Goal: Task Accomplishment & Management: Manage account settings

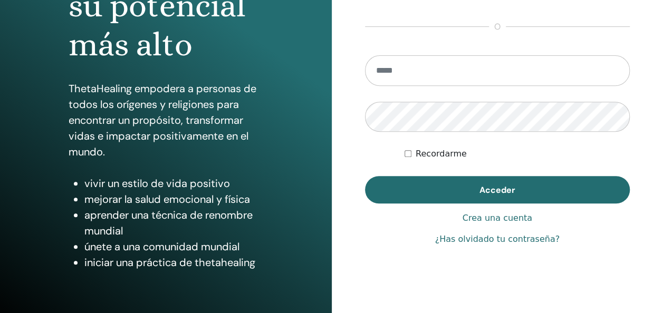
scroll to position [168, 0]
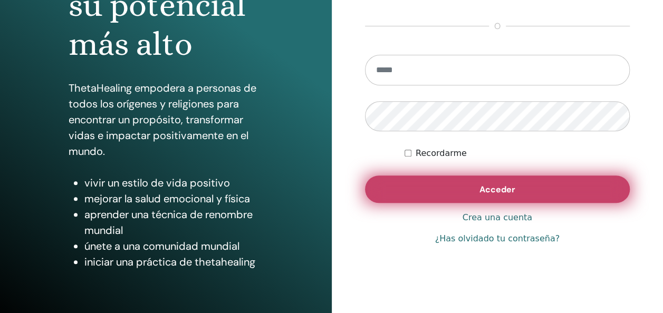
type input "**********"
click at [508, 198] on button "Acceder" at bounding box center [497, 189] width 265 height 27
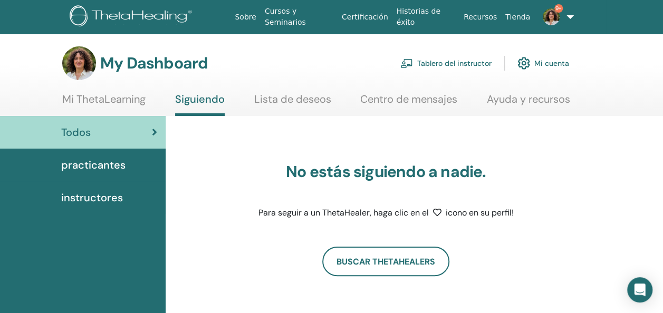
click at [444, 60] on link "Tablero del instructor" at bounding box center [446, 63] width 91 height 23
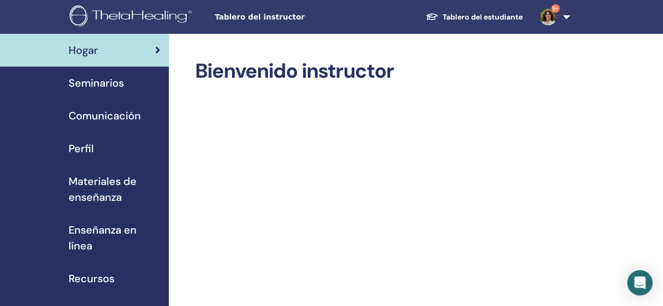
click at [102, 83] on span "Seminarios" at bounding box center [96, 83] width 55 height 16
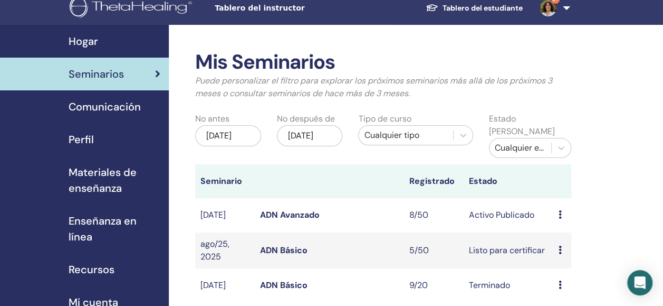
scroll to position [1, 0]
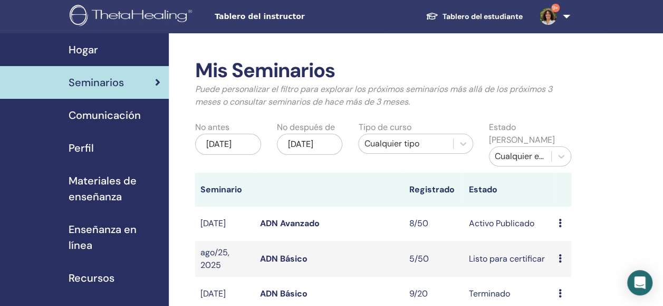
click at [288, 219] on link "ADN Avanzado" at bounding box center [290, 222] width 60 height 11
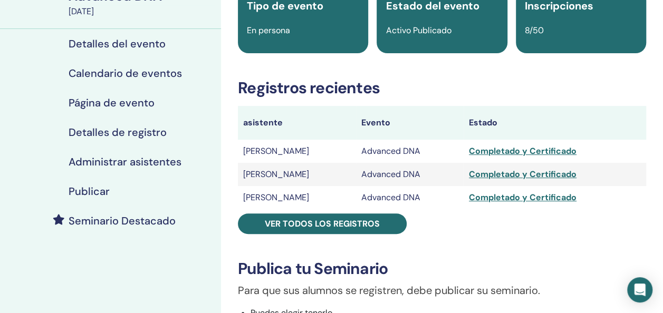
scroll to position [97, 0]
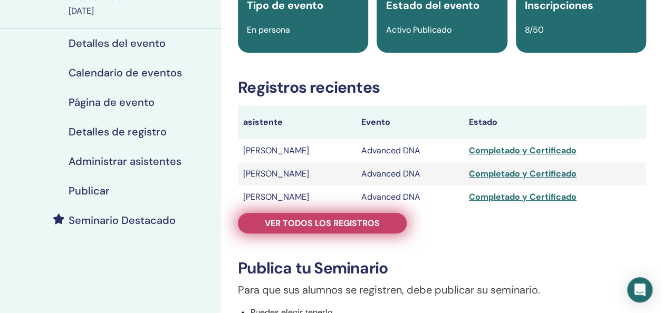
click at [303, 223] on span "Ver todos los registros" at bounding box center [322, 223] width 115 height 11
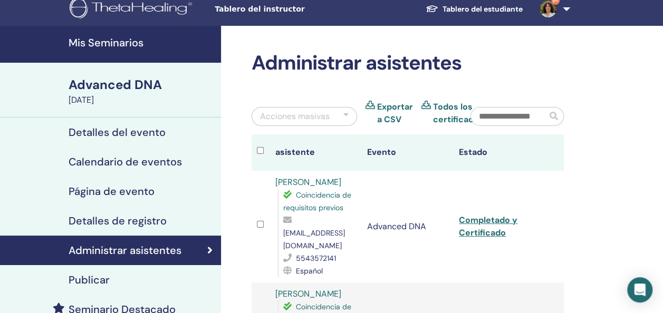
scroll to position [7, 0]
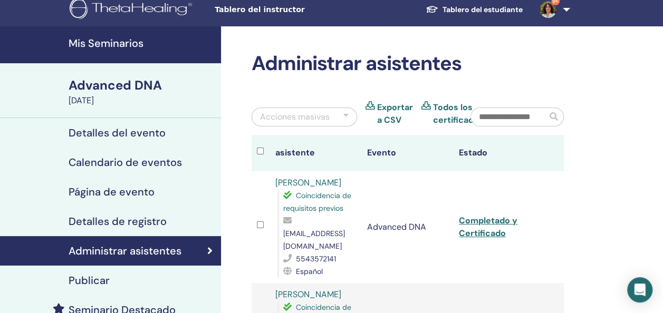
click at [442, 109] on link "Todos los certificados" at bounding box center [458, 113] width 51 height 25
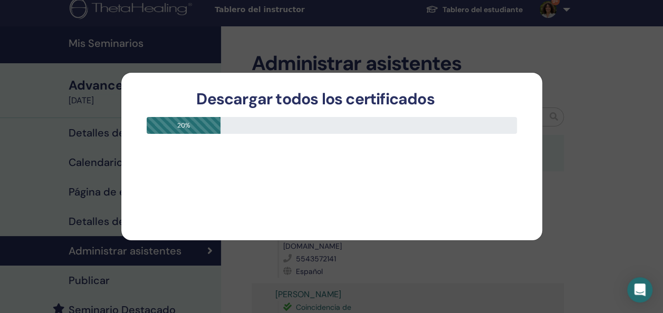
click at [592, 62] on div "Descargar todos los certificados 20 %" at bounding box center [331, 156] width 663 height 313
click at [524, 44] on div "Descargar todos los certificados 20 %" at bounding box center [331, 156] width 663 height 313
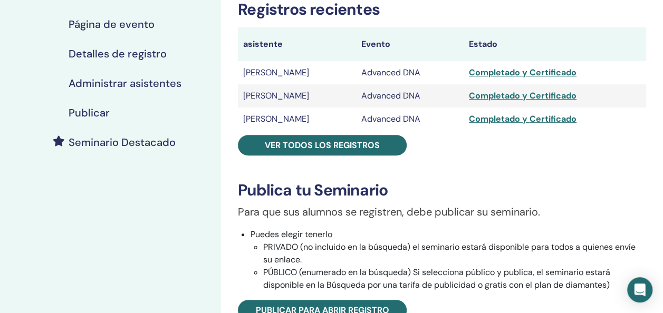
scroll to position [176, 0]
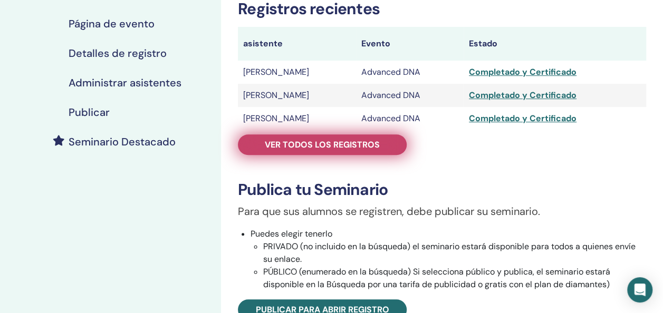
click at [307, 148] on span "Ver todos los registros" at bounding box center [322, 144] width 115 height 11
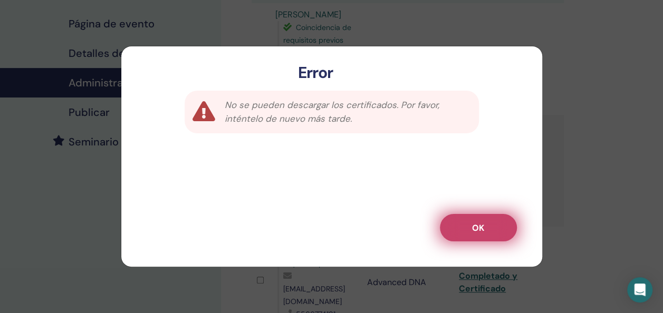
click at [480, 225] on span "OK" at bounding box center [478, 228] width 12 height 11
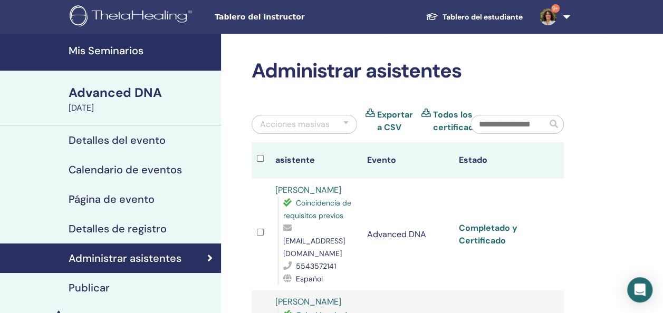
click at [477, 235] on link "Completado y Certificado" at bounding box center [488, 235] width 59 height 24
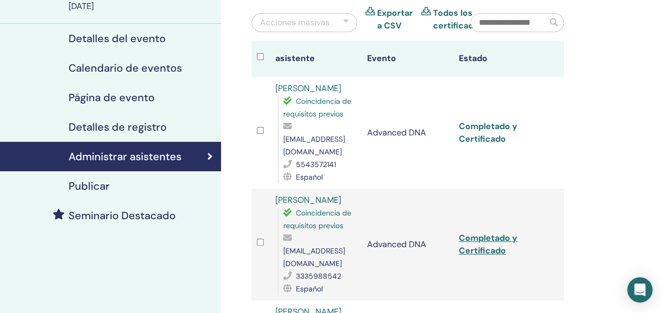
scroll to position [102, 0]
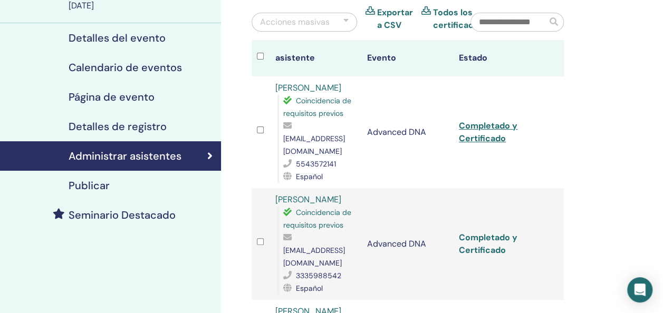
click at [482, 232] on link "Completado y Certificado" at bounding box center [488, 244] width 59 height 24
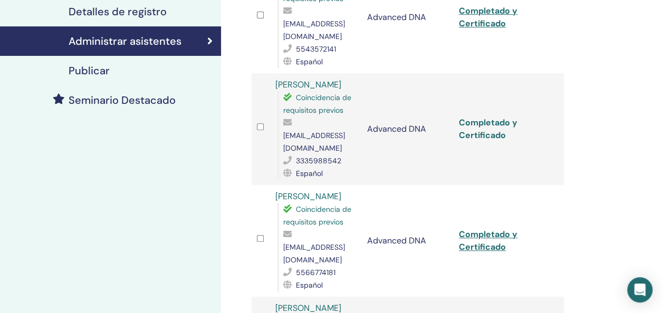
scroll to position [218, 0]
click at [482, 229] on link "Completado y Certificado" at bounding box center [488, 241] width 59 height 24
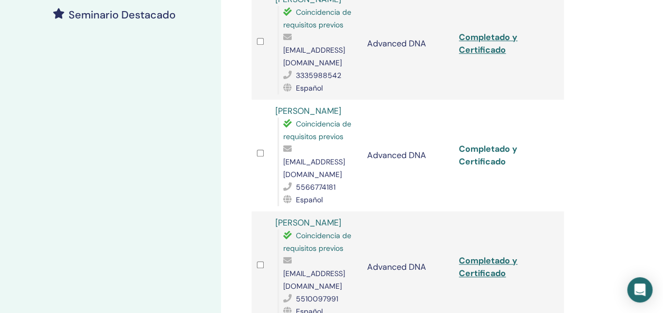
scroll to position [303, 0]
click at [472, 255] on link "Completado y Certificado" at bounding box center [488, 267] width 59 height 24
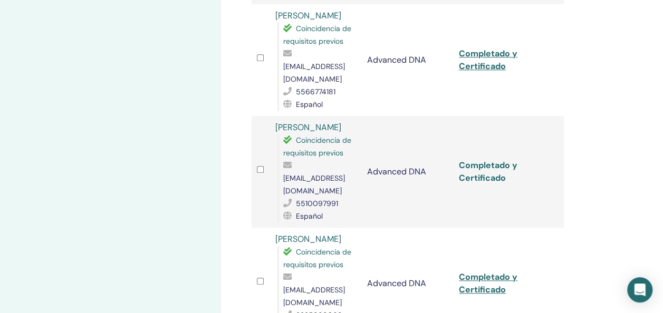
scroll to position [402, 0]
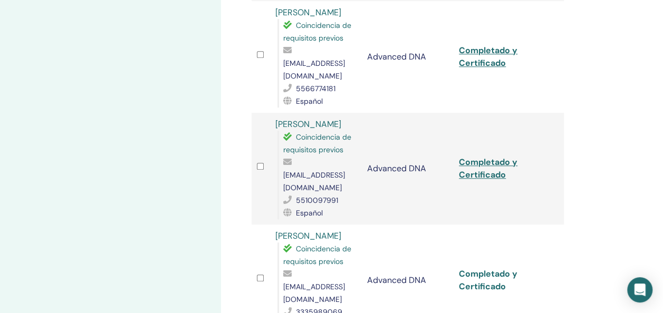
click at [477, 269] on link "Completado y Certificado" at bounding box center [488, 281] width 59 height 24
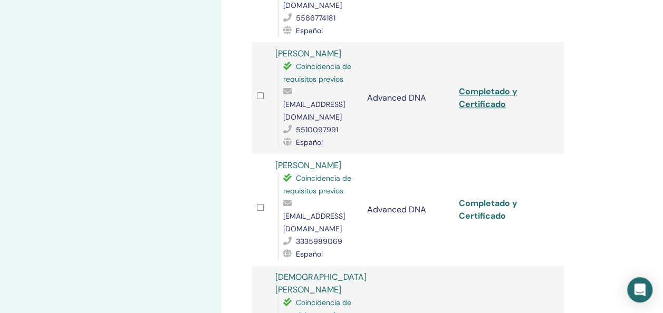
scroll to position [473, 0]
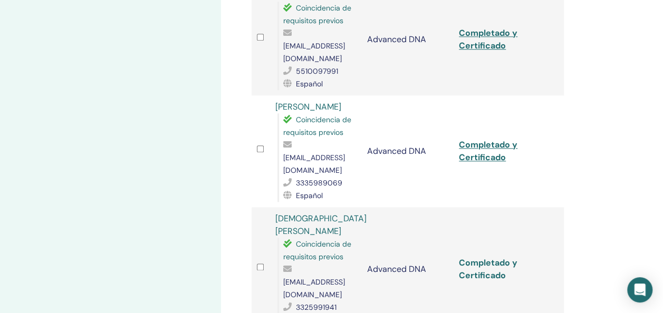
scroll to position [527, 0]
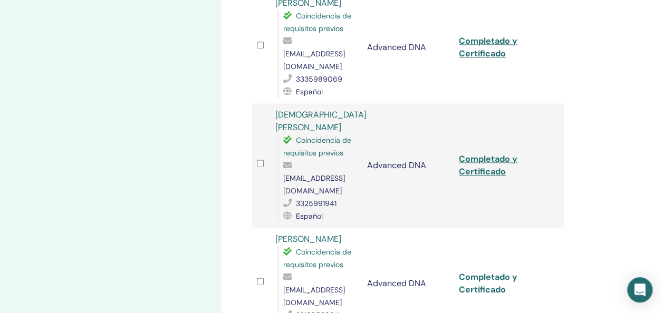
scroll to position [635, 0]
click at [636, 129] on div "Administrar asistentes Acciones masivas Exportar a CSV Todos los certificados a…" at bounding box center [442, 19] width 442 height 1242
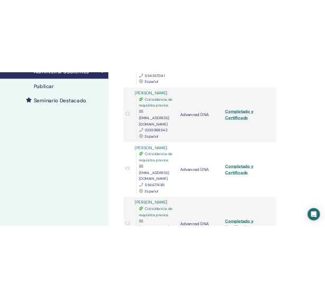
scroll to position [260, 0]
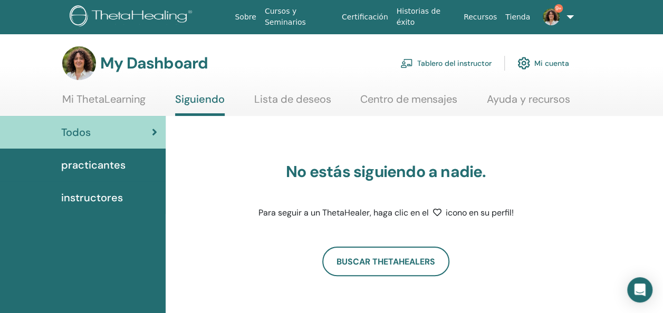
click at [453, 61] on link "Tablero del instructor" at bounding box center [446, 63] width 91 height 23
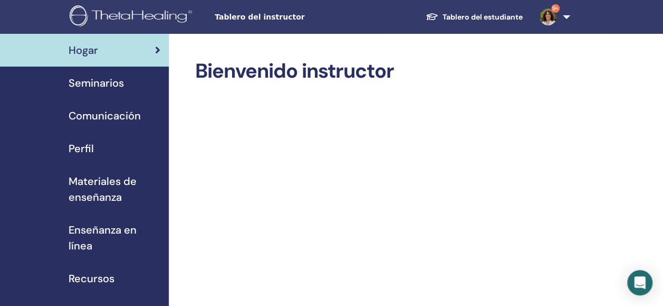
click at [99, 82] on span "Seminarios" at bounding box center [96, 83] width 55 height 16
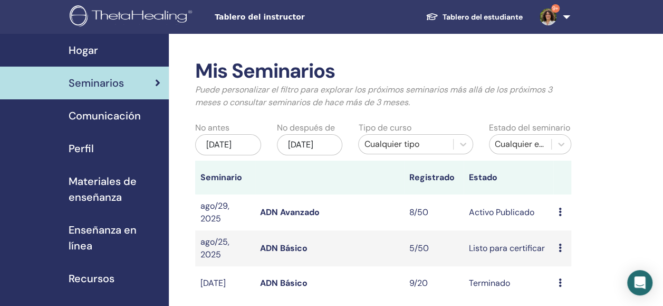
scroll to position [207, 0]
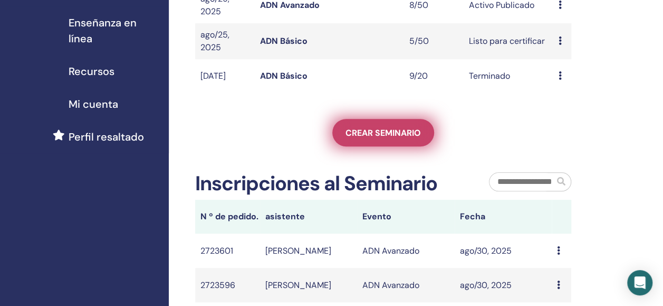
click at [393, 138] on span "Crear seminario" at bounding box center [383, 132] width 75 height 11
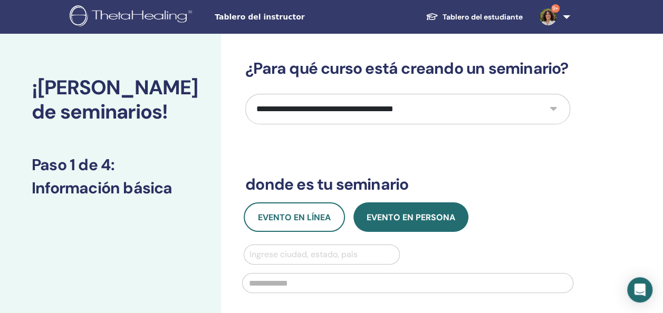
click at [316, 110] on select "**********" at bounding box center [407, 109] width 325 height 31
select select "*"
click at [245, 94] on select "**********" at bounding box center [407, 109] width 325 height 31
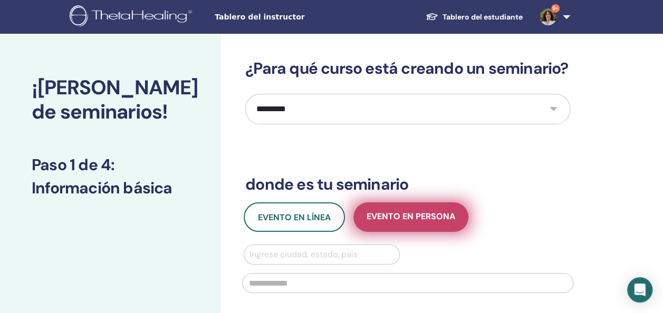
click at [395, 217] on span "Evento en persona" at bounding box center [411, 217] width 89 height 13
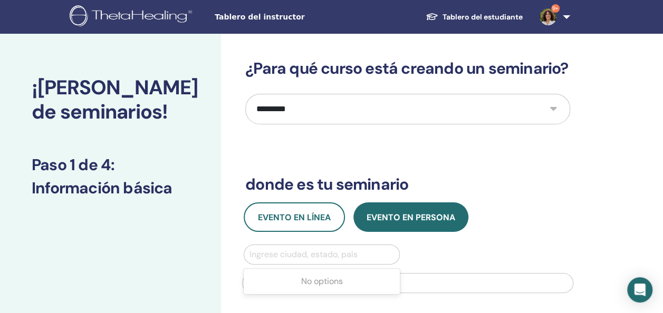
click at [270, 258] on div at bounding box center [322, 255] width 145 height 15
type input "*********"
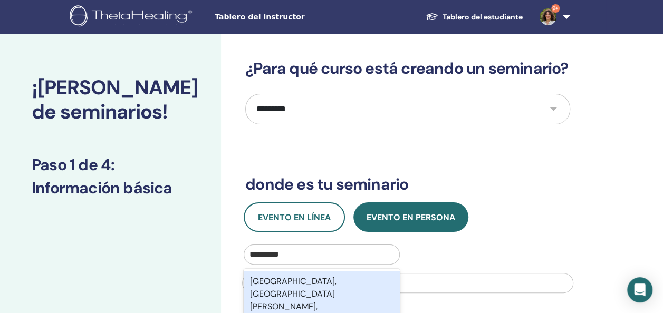
click at [325, 286] on div "Monterrey, Nuevo León, MEX" at bounding box center [322, 300] width 156 height 59
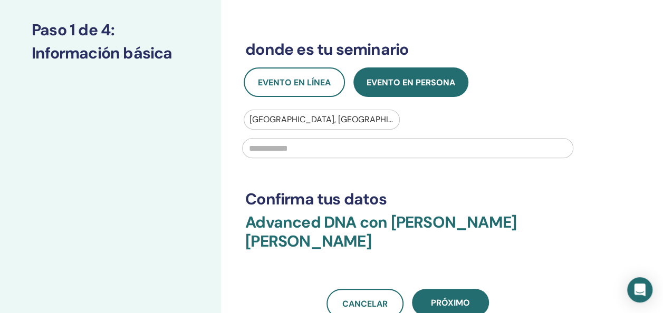
scroll to position [136, 0]
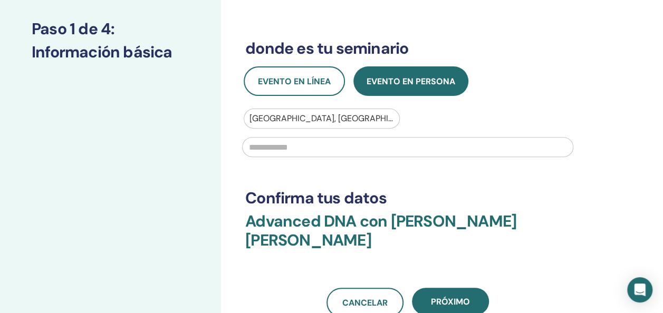
click at [270, 140] on input "text" at bounding box center [407, 147] width 331 height 20
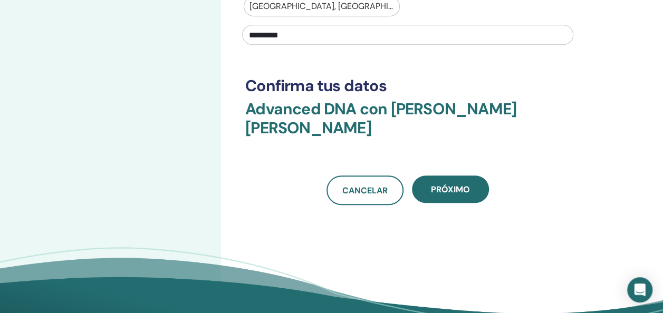
scroll to position [249, 0]
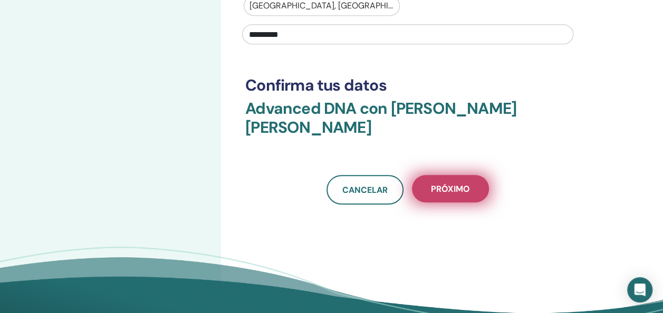
type input "*********"
click at [455, 185] on span "próximo" at bounding box center [450, 189] width 39 height 11
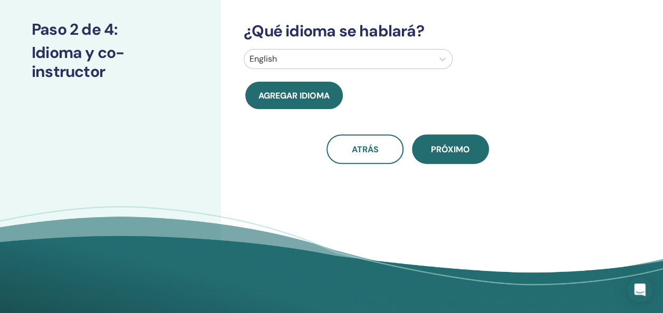
scroll to position [0, 0]
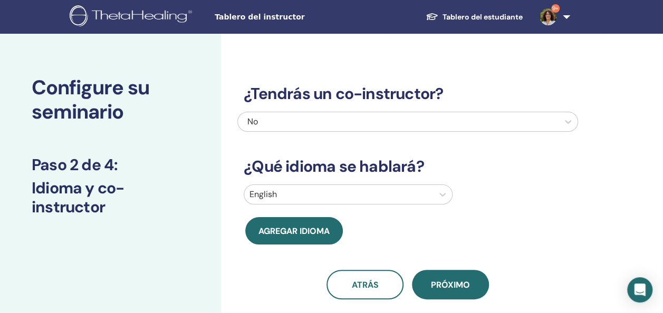
click at [341, 122] on div "No" at bounding box center [375, 122] width 254 height 13
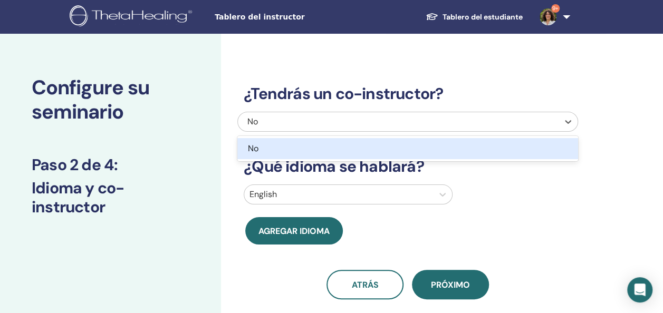
click at [324, 145] on div "No" at bounding box center [382, 148] width 269 height 13
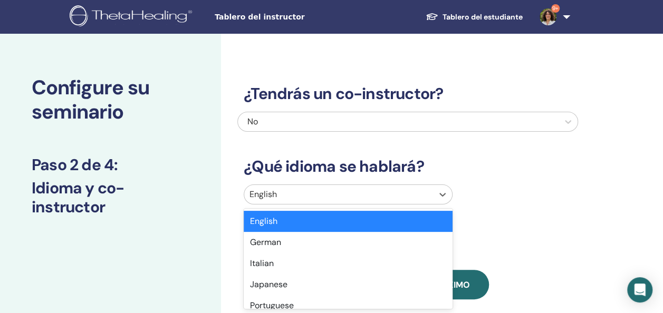
click at [300, 197] on div at bounding box center [339, 194] width 178 height 15
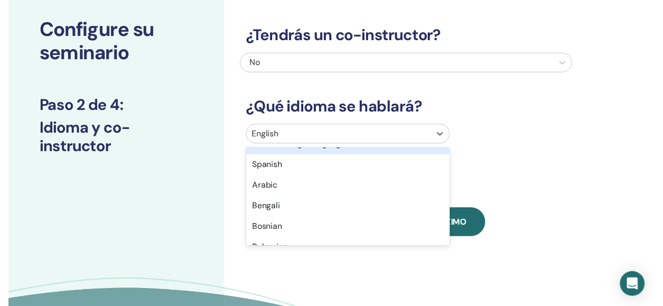
scroll to position [144, 0]
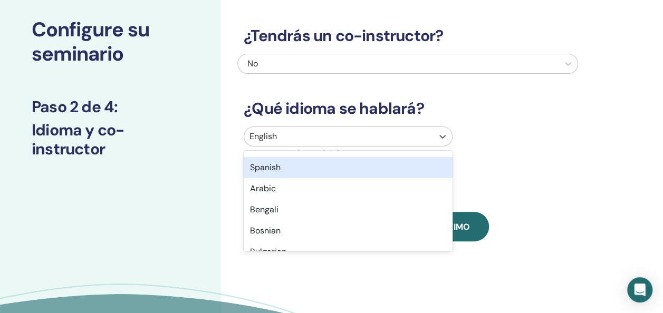
click at [266, 165] on div "Spanish" at bounding box center [348, 167] width 209 height 21
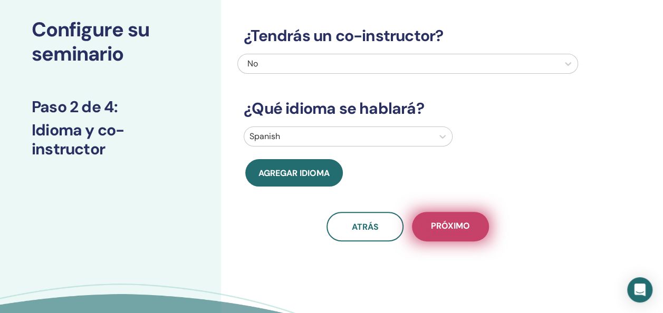
click at [460, 225] on span "próximo" at bounding box center [450, 227] width 39 height 13
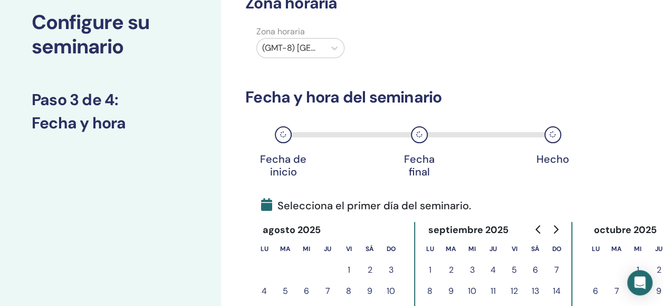
scroll to position [0, 0]
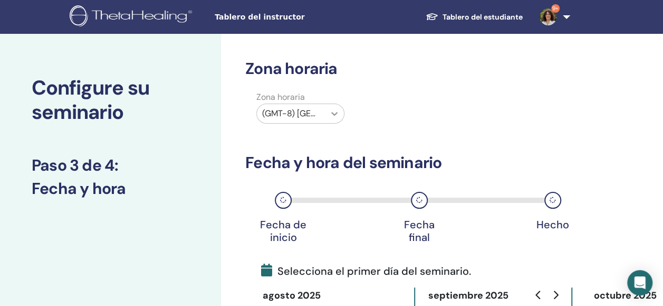
click at [327, 113] on div at bounding box center [334, 113] width 19 height 19
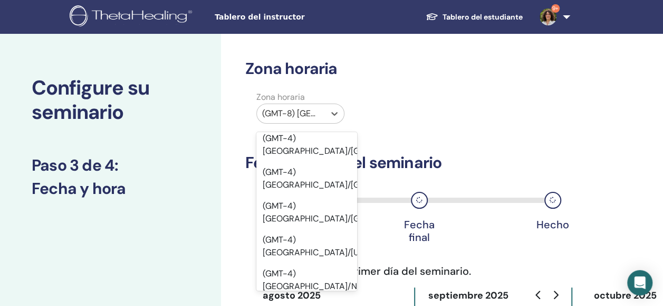
scroll to position [6838, 0]
click at [295, 93] on div "(GMT-6) America/Monterrey" at bounding box center [306, 77] width 101 height 34
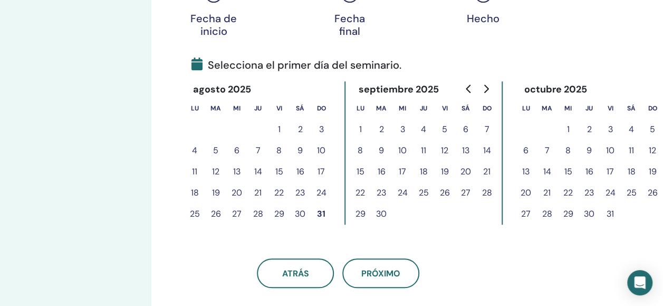
scroll to position [205, 70]
click at [319, 214] on button "31" at bounding box center [321, 214] width 21 height 21
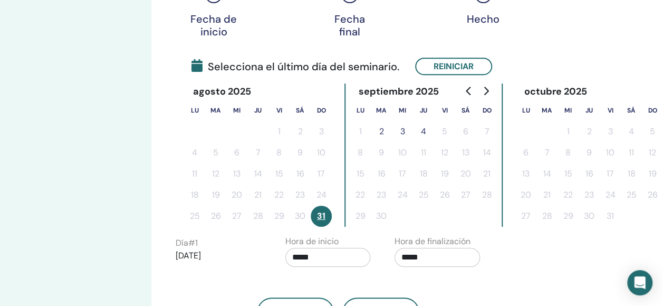
click at [405, 132] on button "3" at bounding box center [402, 131] width 21 height 21
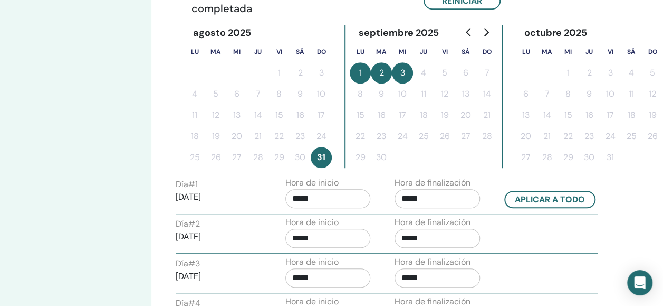
scroll to position [279, 70]
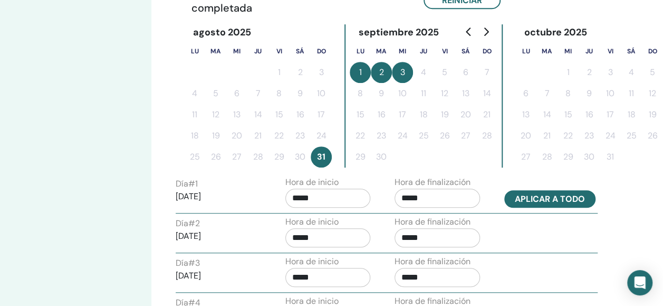
click at [548, 198] on button "Aplicar a todo" at bounding box center [550, 198] width 91 height 17
click at [551, 196] on button "Aplicar a todo" at bounding box center [550, 198] width 91 height 17
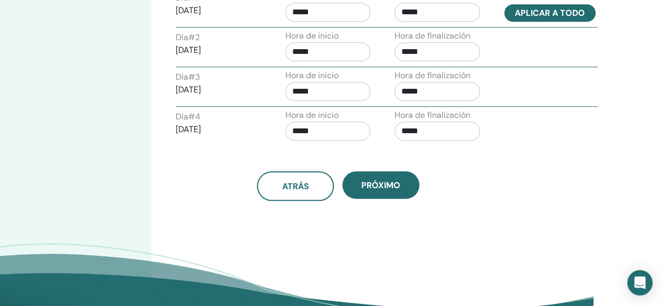
scroll to position [467, 70]
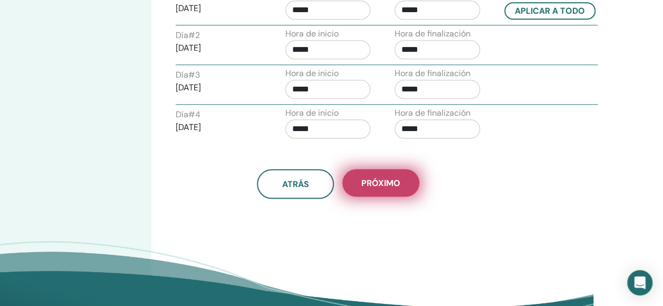
click at [383, 187] on button "próximo" at bounding box center [381, 182] width 77 height 27
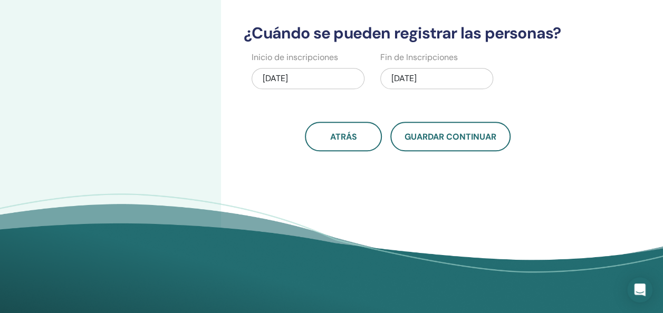
scroll to position [341, 0]
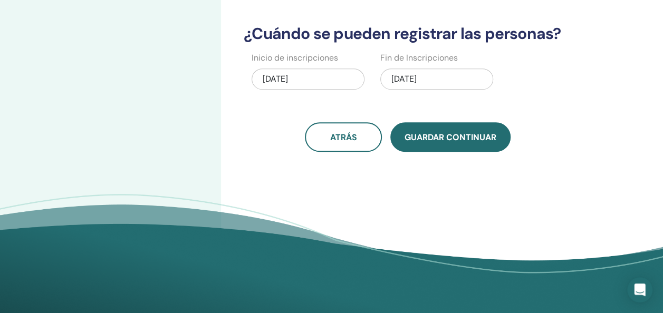
click at [427, 142] on button "Guardar Continuar" at bounding box center [451, 137] width 120 height 30
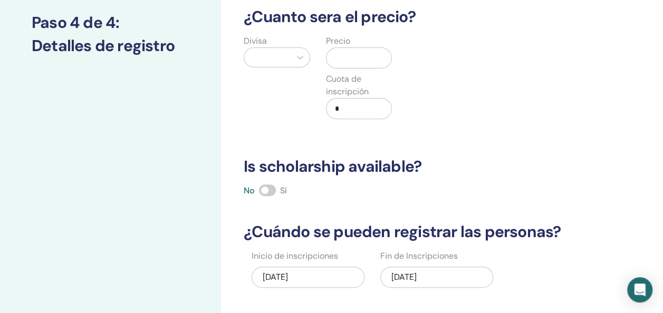
scroll to position [0, 0]
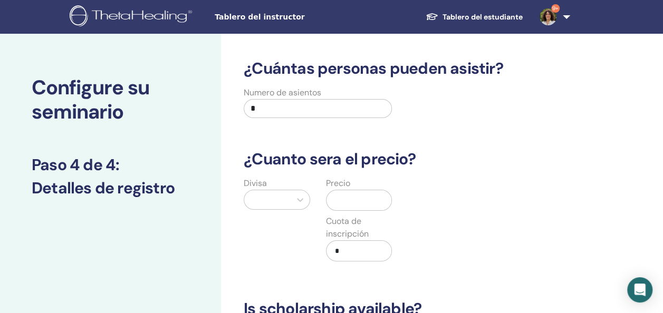
click at [275, 109] on input "*" at bounding box center [318, 108] width 148 height 19
type input "**"
click at [491, 127] on div "¿Cuántas personas pueden asistir? Numero de asientos ** ¿Cuanto sera el precio?…" at bounding box center [407, 276] width 341 height 434
click at [300, 205] on div at bounding box center [300, 200] width 19 height 19
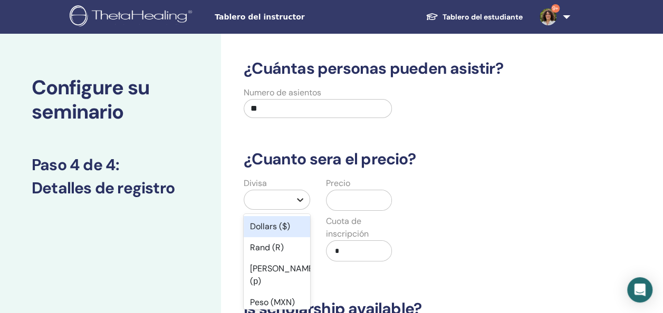
scroll to position [63, 0]
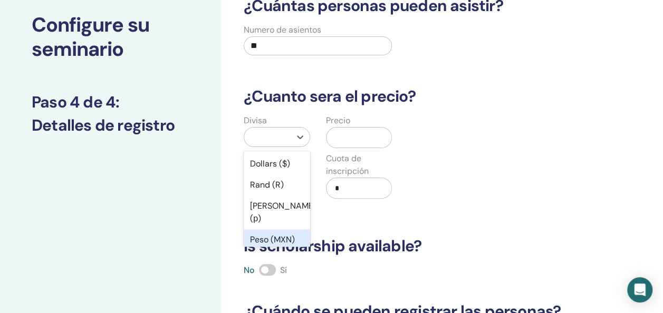
click at [282, 230] on div "Peso (MXN)" at bounding box center [277, 240] width 66 height 21
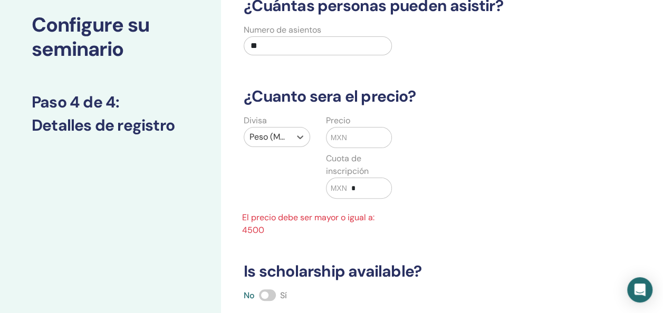
click at [353, 141] on input "text" at bounding box center [369, 138] width 44 height 20
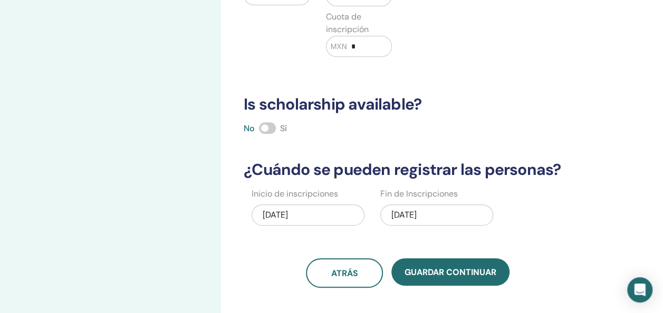
scroll to position [210, 0]
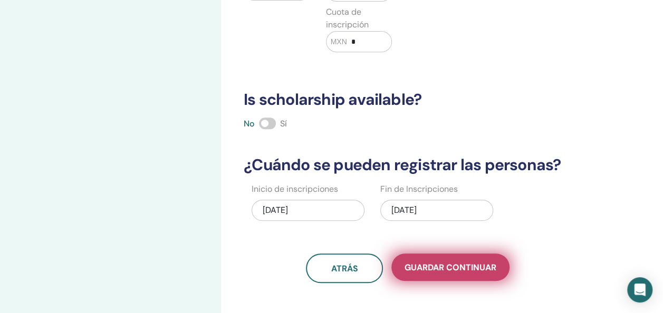
type input "****"
click at [446, 270] on span "Guardar Continuar" at bounding box center [451, 267] width 92 height 11
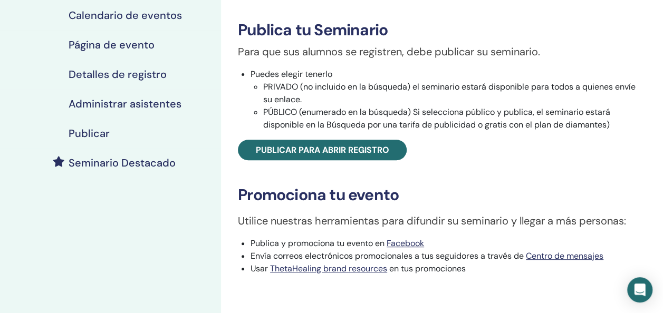
scroll to position [154, 0]
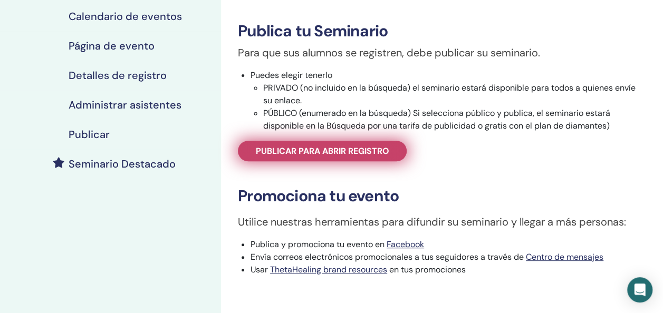
click at [320, 154] on span "Publicar para abrir registro" at bounding box center [323, 151] width 134 height 11
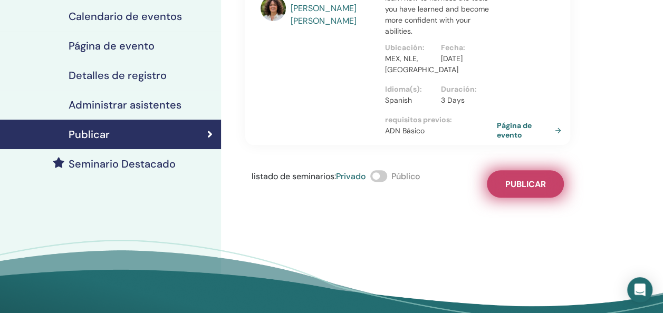
click at [529, 183] on span "Publicar" at bounding box center [526, 184] width 41 height 11
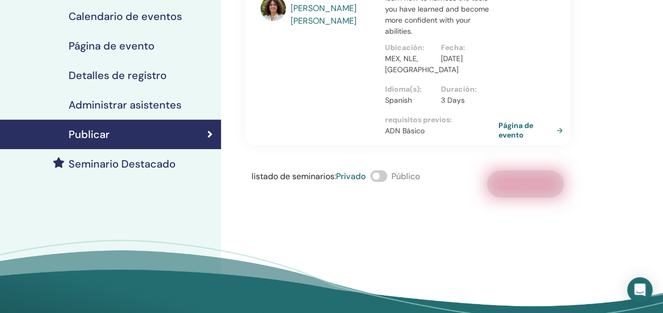
click at [511, 129] on link "Página de evento" at bounding box center [533, 130] width 69 height 19
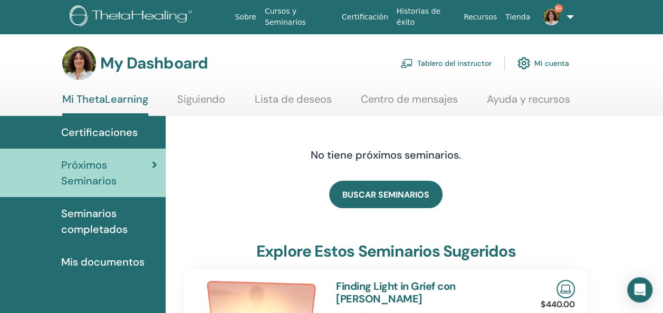
click at [452, 64] on link "Tablero del instructor" at bounding box center [446, 63] width 91 height 23
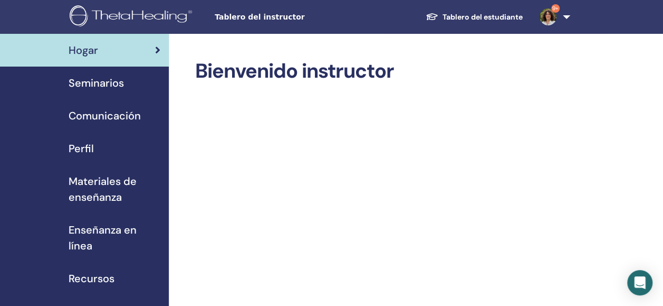
click at [106, 87] on span "Seminarios" at bounding box center [96, 83] width 55 height 16
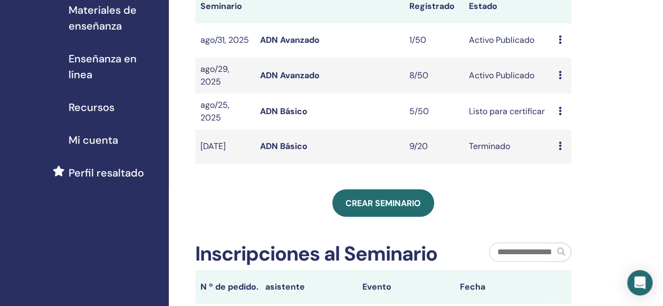
scroll to position [94, 0]
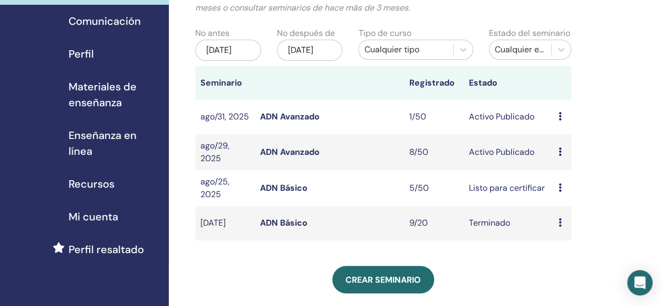
click at [287, 122] on link "ADN Avanzado" at bounding box center [290, 116] width 60 height 11
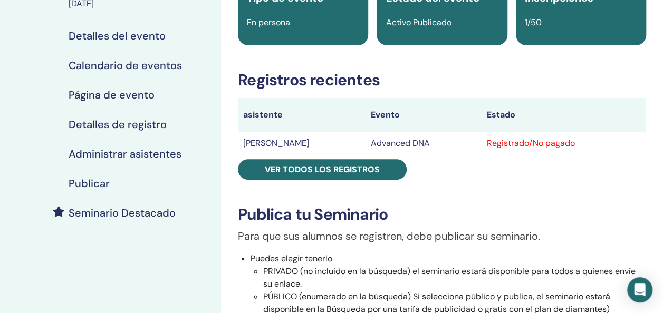
scroll to position [105, 0]
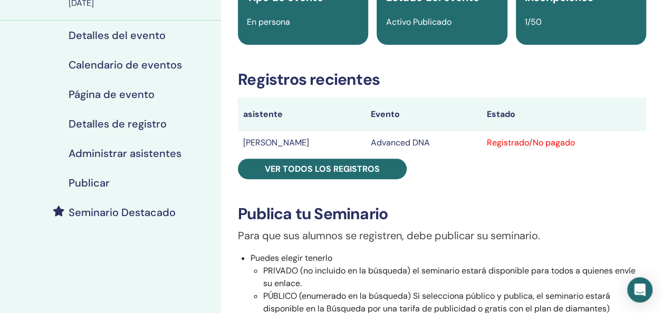
click at [387, 150] on td "Advanced DNA" at bounding box center [424, 142] width 116 height 23
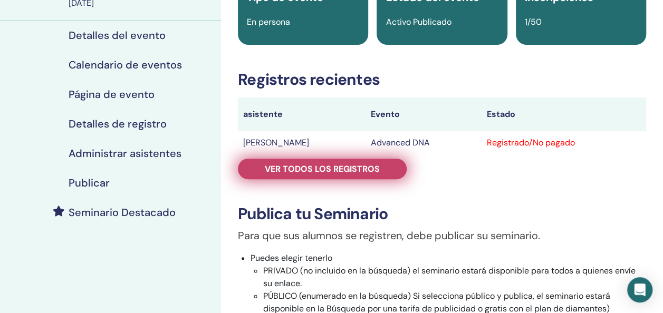
click at [313, 167] on span "Ver todos los registros" at bounding box center [322, 169] width 115 height 11
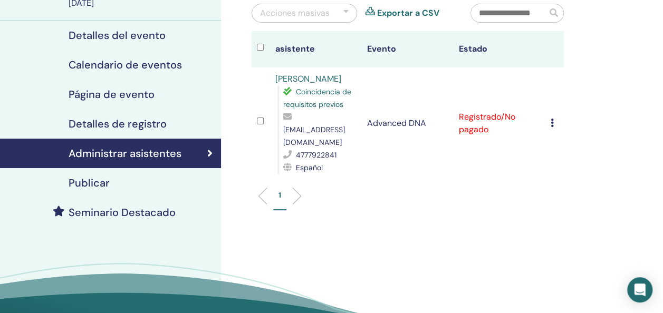
click at [551, 119] on icon at bounding box center [552, 123] width 3 height 8
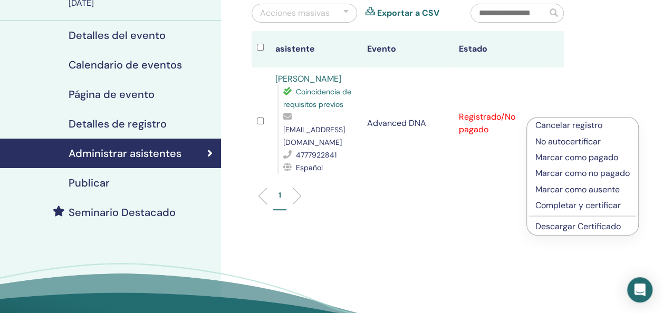
click at [550, 118] on li "Cancelar registro" at bounding box center [582, 126] width 111 height 16
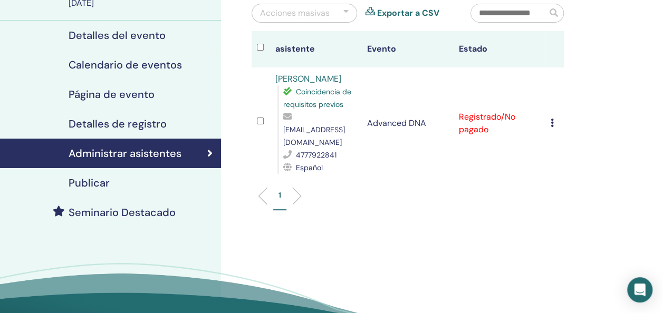
click at [551, 119] on icon at bounding box center [552, 123] width 3 height 8
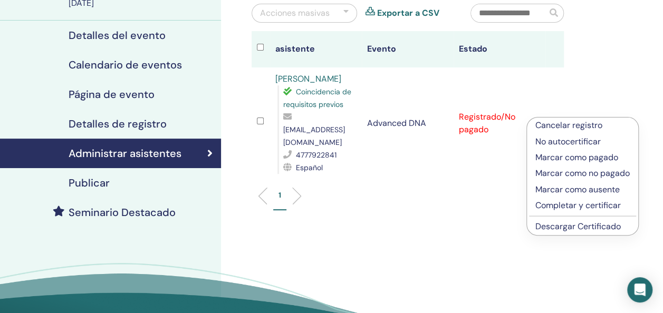
click at [559, 207] on p "Completar y certificar" at bounding box center [583, 205] width 94 height 13
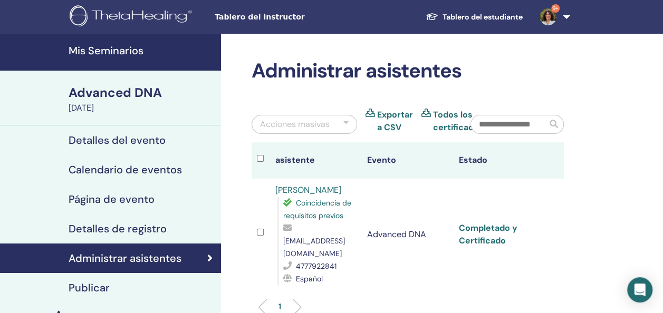
click at [483, 237] on link "Completado y Certificado" at bounding box center [488, 235] width 59 height 24
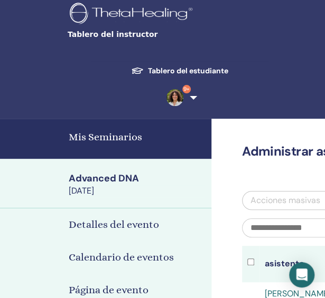
click at [177, 131] on h4 "Mis Seminarios" at bounding box center [137, 137] width 136 height 16
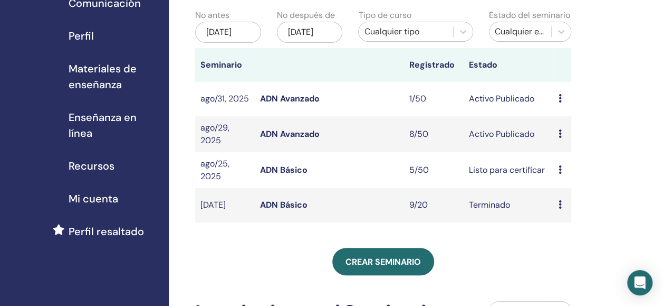
scroll to position [111, 0]
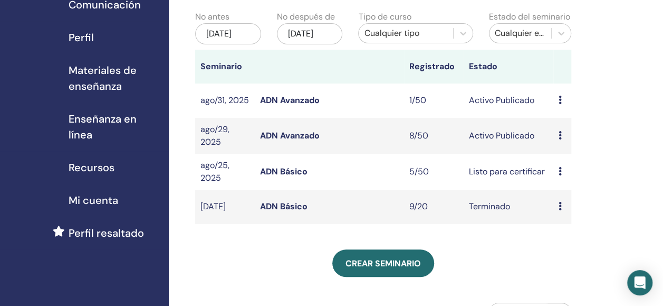
click at [298, 106] on link "ADN Avanzado" at bounding box center [290, 99] width 60 height 11
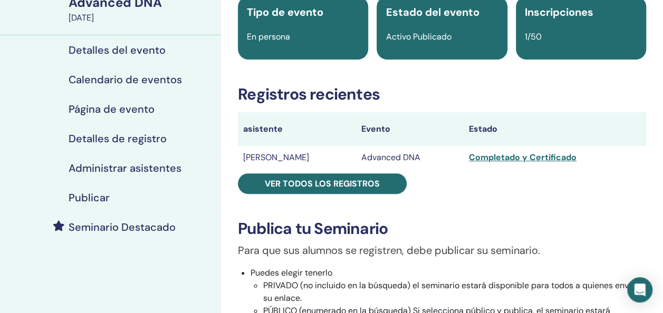
scroll to position [91, 0]
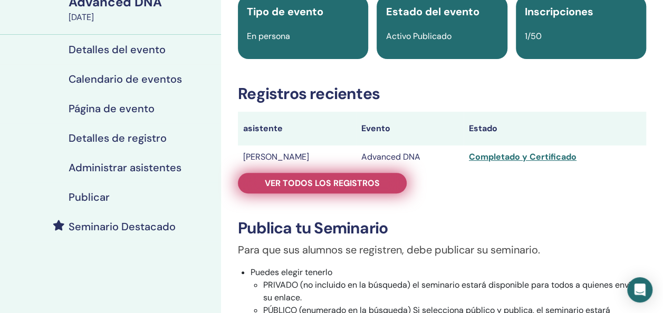
click at [348, 183] on span "Ver todos los registros" at bounding box center [322, 183] width 115 height 11
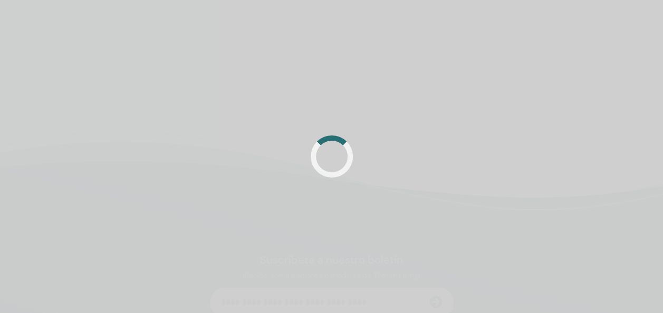
scroll to position [91, 0]
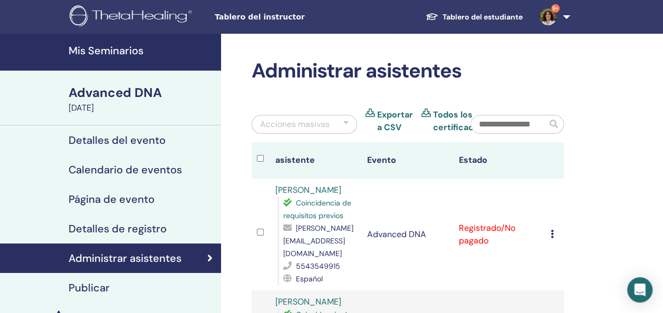
click at [555, 229] on div "Cancelar registro No autocertificar Marcar como pagado Marcar como no pagado Ma…" at bounding box center [555, 235] width 8 height 13
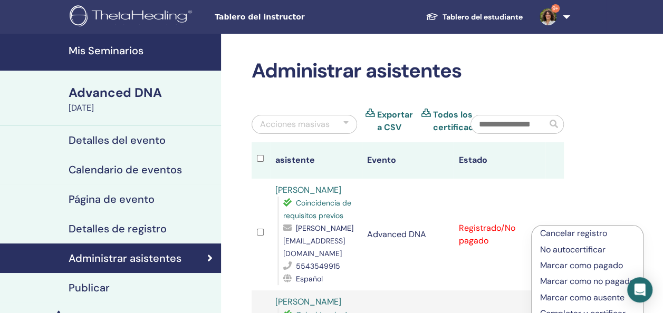
click at [571, 205] on div "Administrar asistentes Acciones masivas Exportar a CSV Todos los certificados a…" at bounding box center [442, 313] width 442 height 558
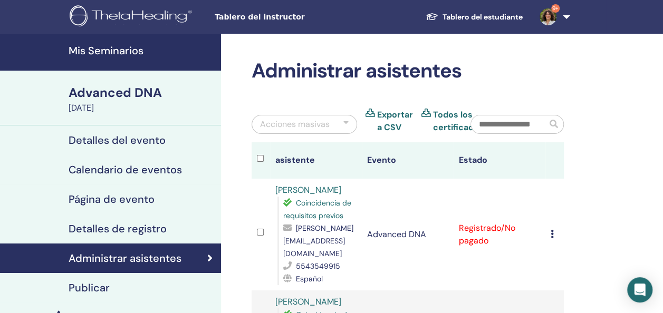
click at [548, 226] on td "Cancelar registro No autocertificar Marcar como pagado Marcar como no pagado Ma…" at bounding box center [555, 235] width 18 height 112
click at [552, 230] on icon at bounding box center [552, 234] width 3 height 8
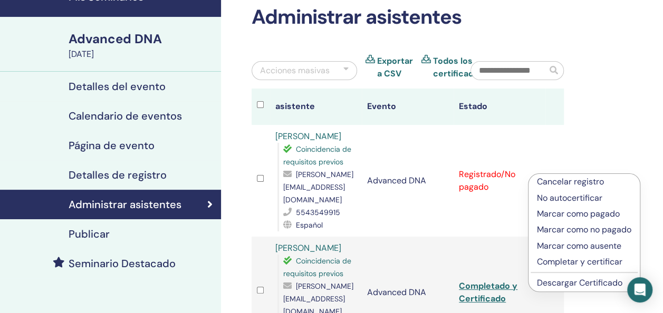
scroll to position [55, 0]
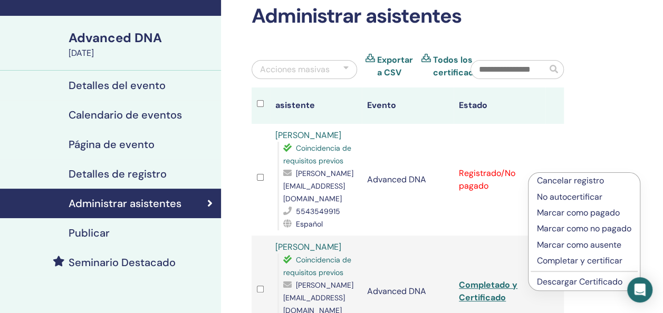
click at [562, 258] on p "Completar y certificar" at bounding box center [584, 261] width 94 height 13
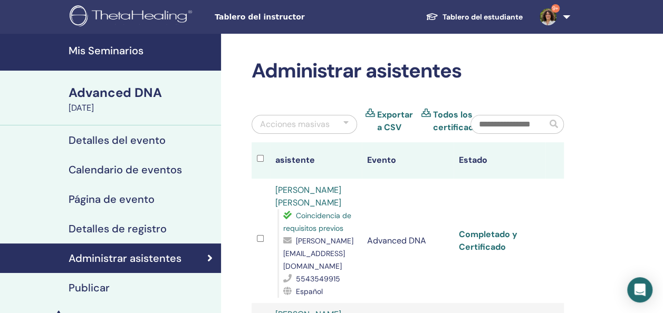
click at [487, 232] on link "Completado y Certificado" at bounding box center [488, 241] width 59 height 24
